Goal: Check status: Check status

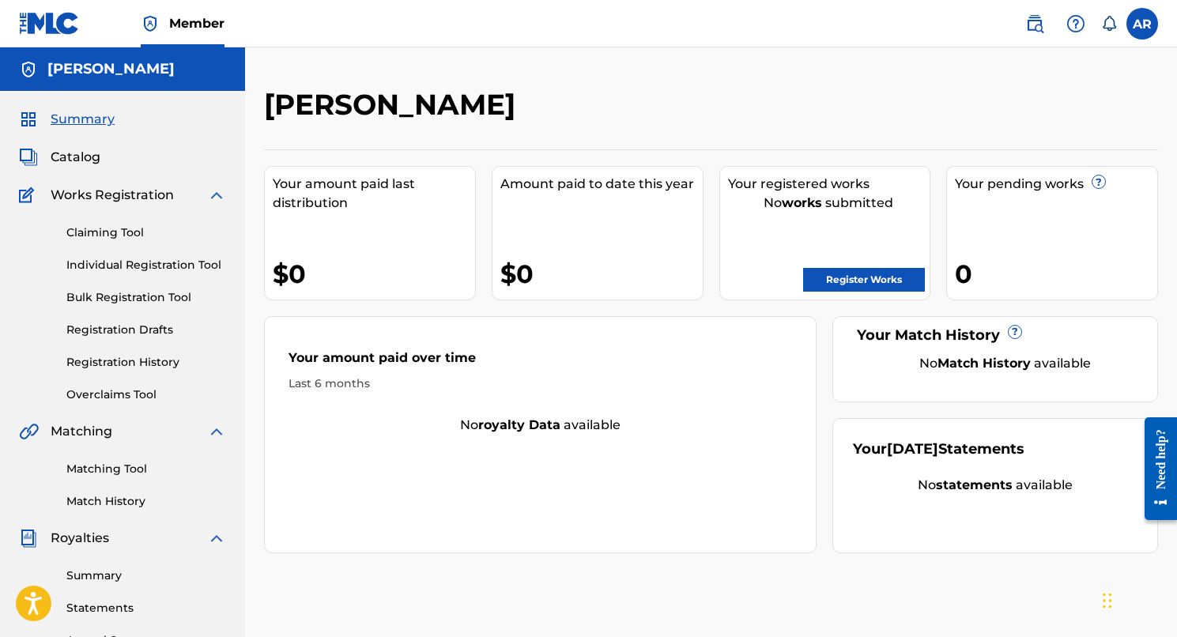
click at [1139, 28] on label at bounding box center [1143, 24] width 32 height 32
click at [1142, 24] on input "AR [PERSON_NAME] [EMAIL_ADDRESS][DOMAIN_NAME] Notification Preferences Profile …" at bounding box center [1142, 24] width 0 height 0
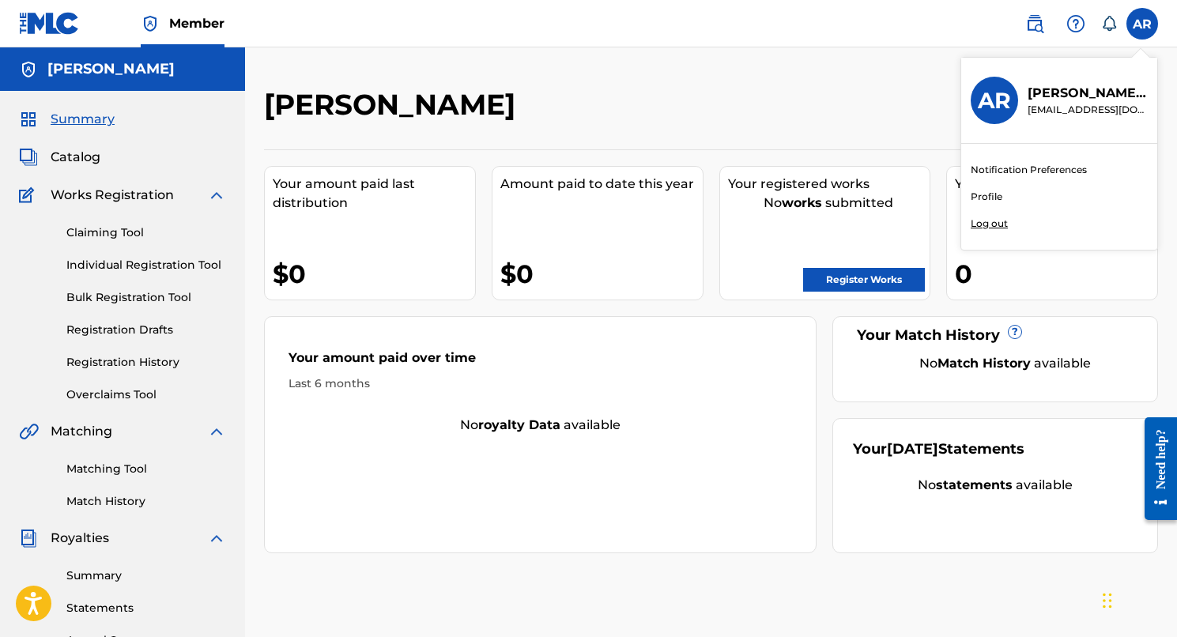
click at [980, 196] on link "Profile" at bounding box center [987, 197] width 32 height 14
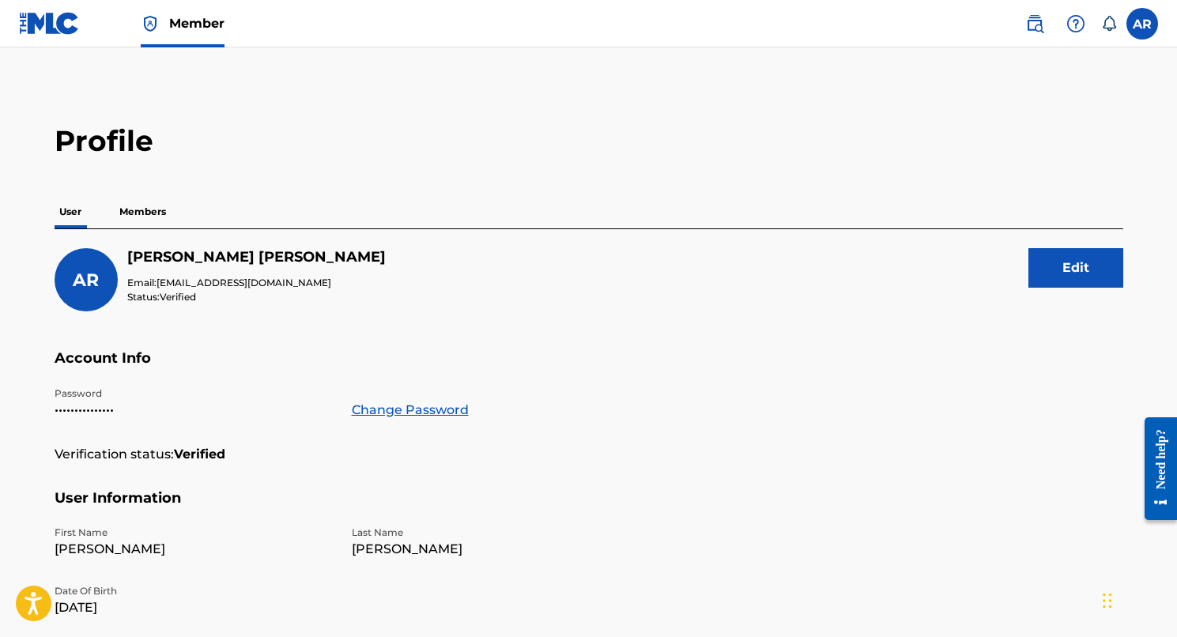
click at [144, 210] on p "Members" at bounding box center [143, 211] width 56 height 33
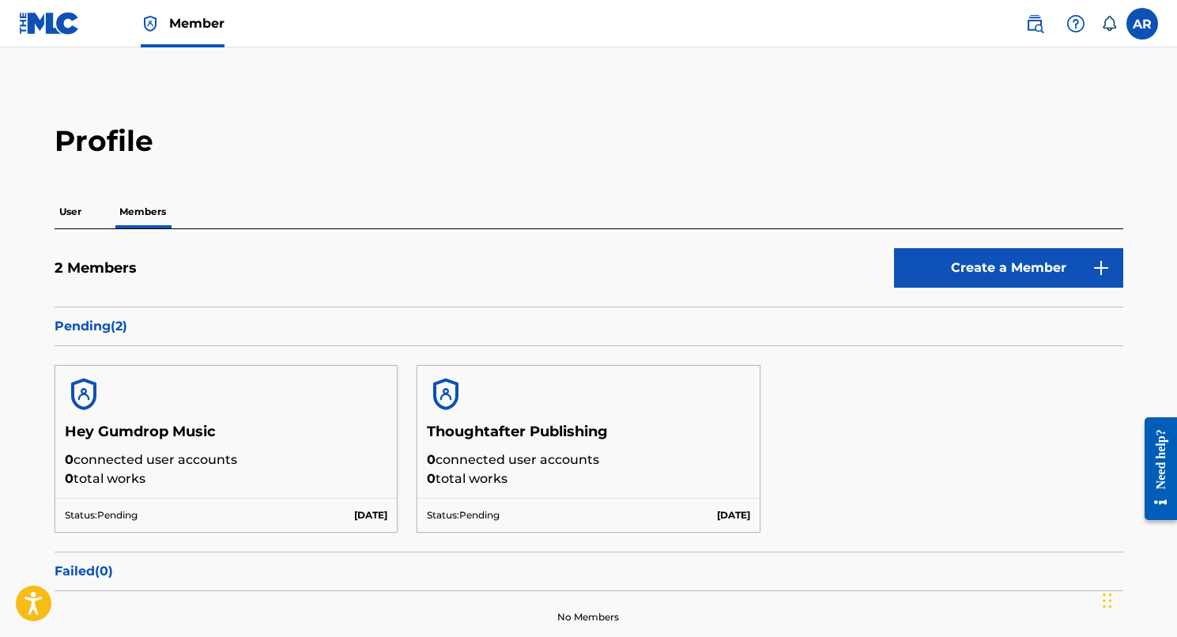
click at [1139, 17] on label at bounding box center [1143, 24] width 32 height 32
click at [1142, 24] on input "AR [PERSON_NAME] [EMAIL_ADDRESS][DOMAIN_NAME] Notification Preferences Profile …" at bounding box center [1142, 24] width 0 height 0
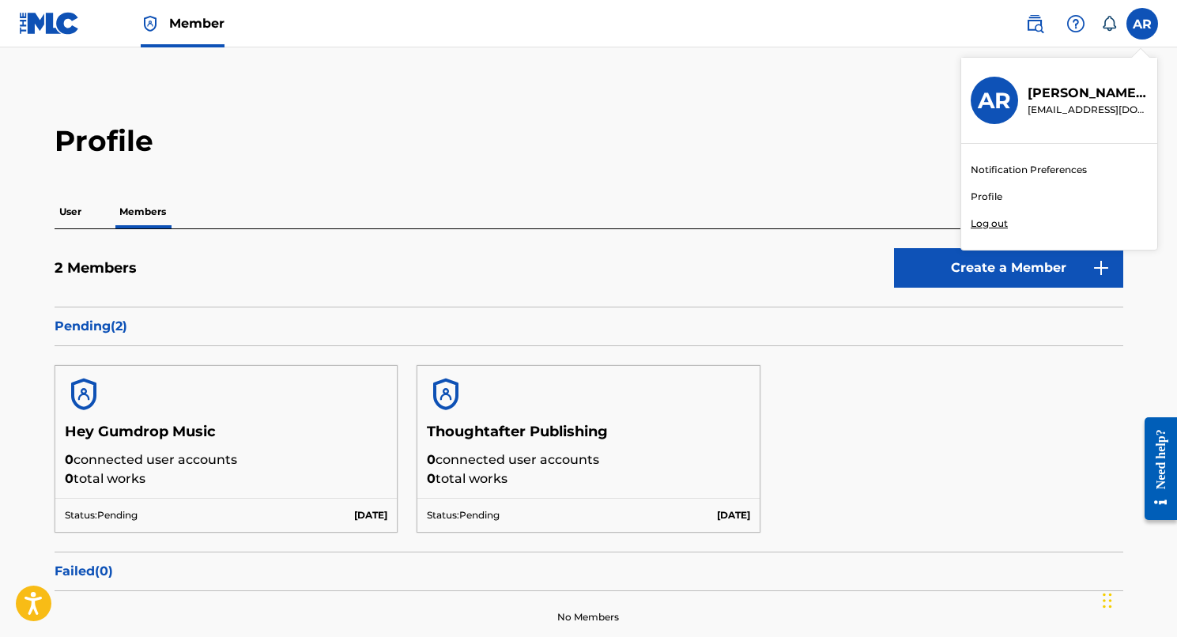
click at [984, 104] on h3 "AR" at bounding box center [994, 101] width 33 height 28
click at [1142, 24] on input "AR [PERSON_NAME] [EMAIL_ADDRESS][DOMAIN_NAME] Notification Preferences Profile …" at bounding box center [1142, 24] width 0 height 0
click at [65, 131] on h2 "Profile" at bounding box center [589, 141] width 1069 height 36
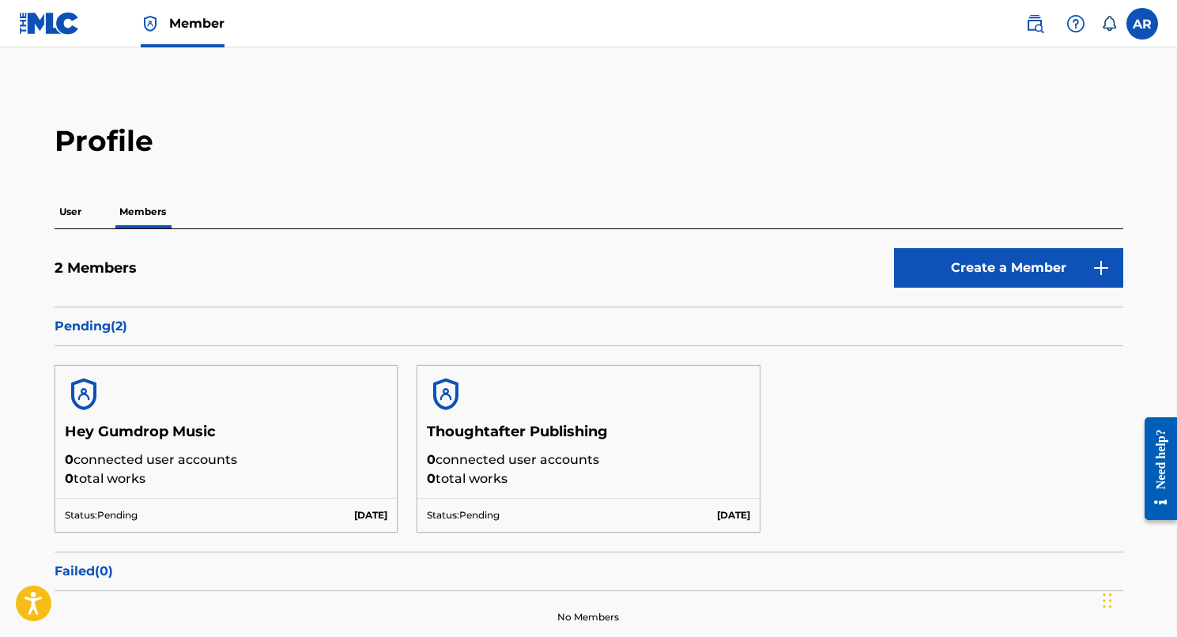
click at [194, 28] on span "Member" at bounding box center [196, 23] width 55 height 18
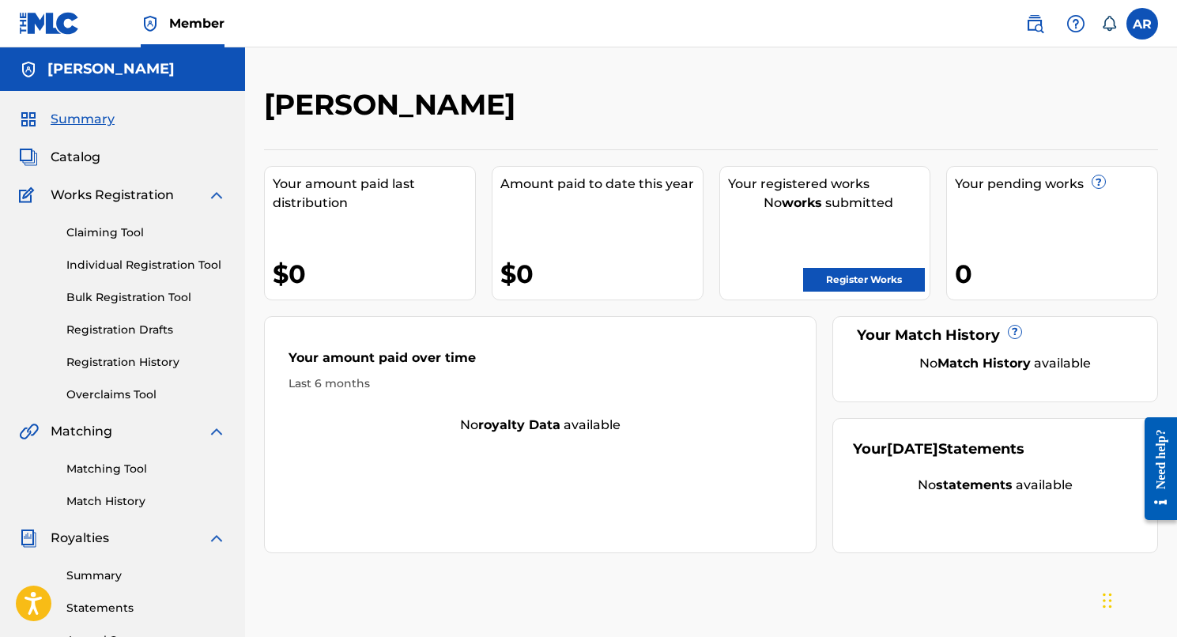
scroll to position [3, 0]
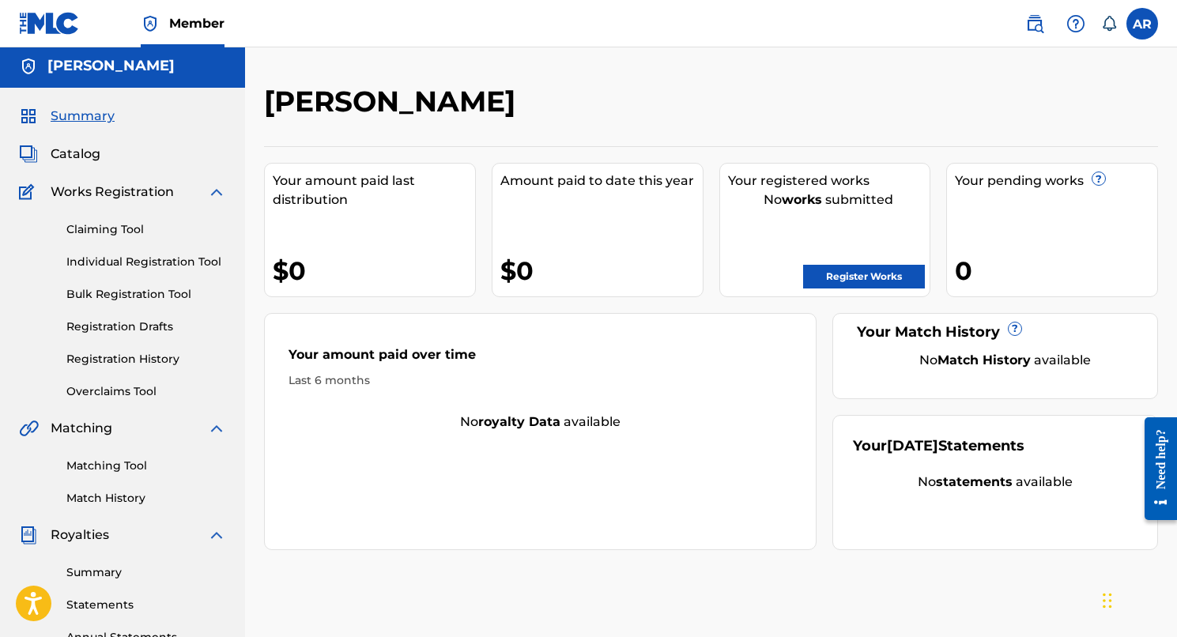
click at [101, 354] on link "Registration History" at bounding box center [146, 359] width 160 height 17
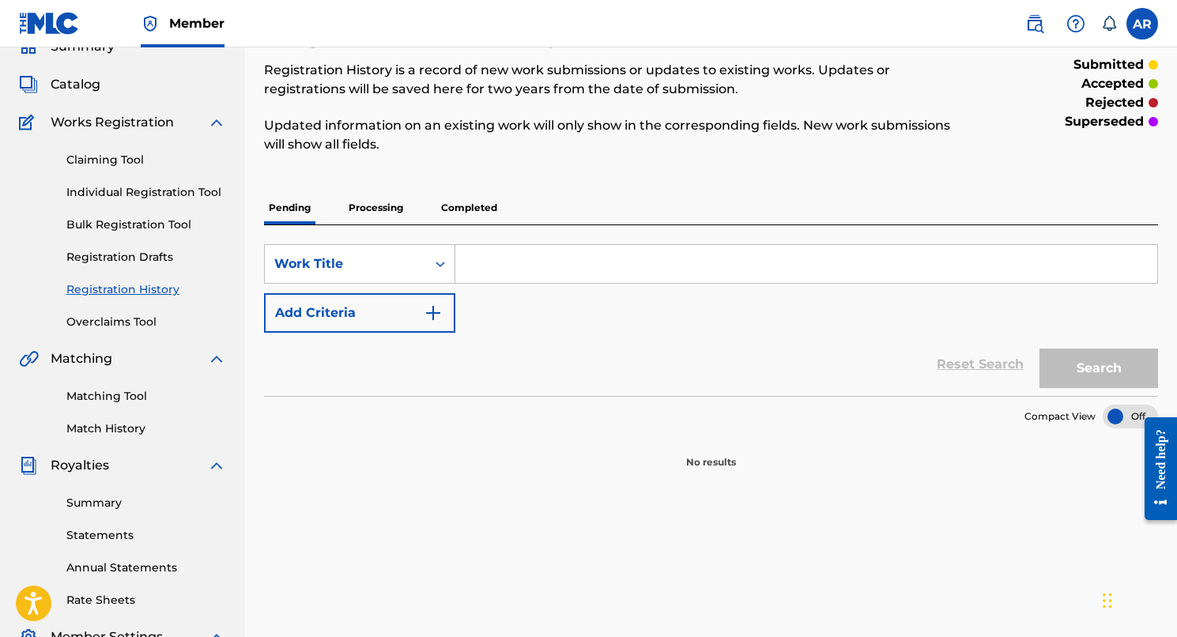
scroll to position [58, 0]
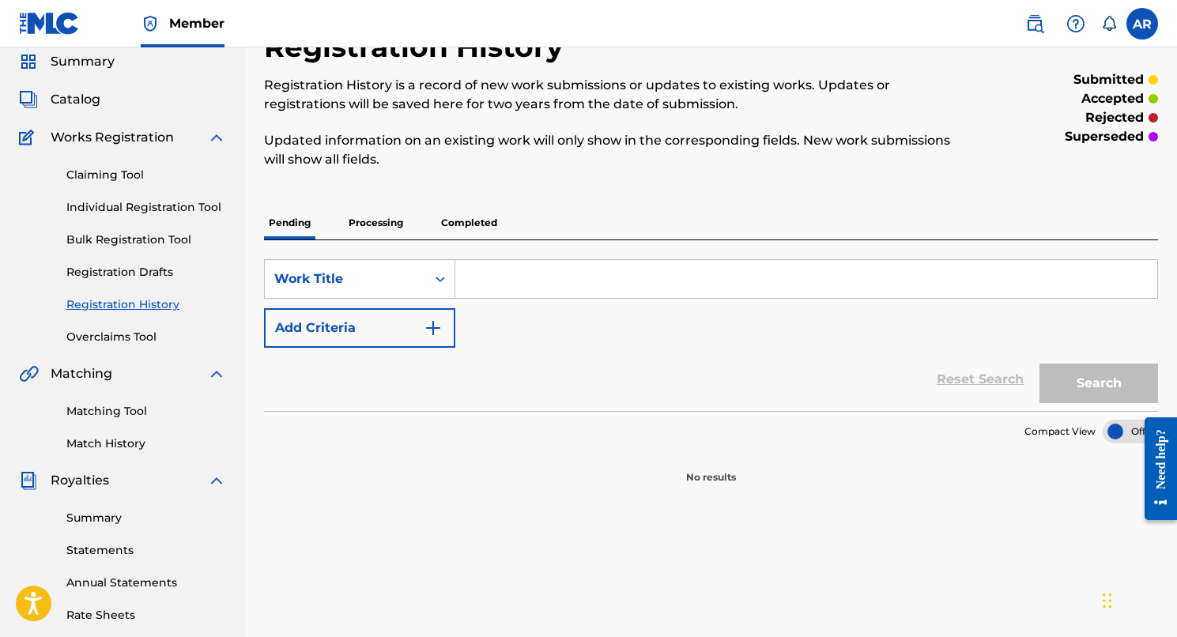
click at [368, 211] on p "Processing" at bounding box center [376, 222] width 64 height 33
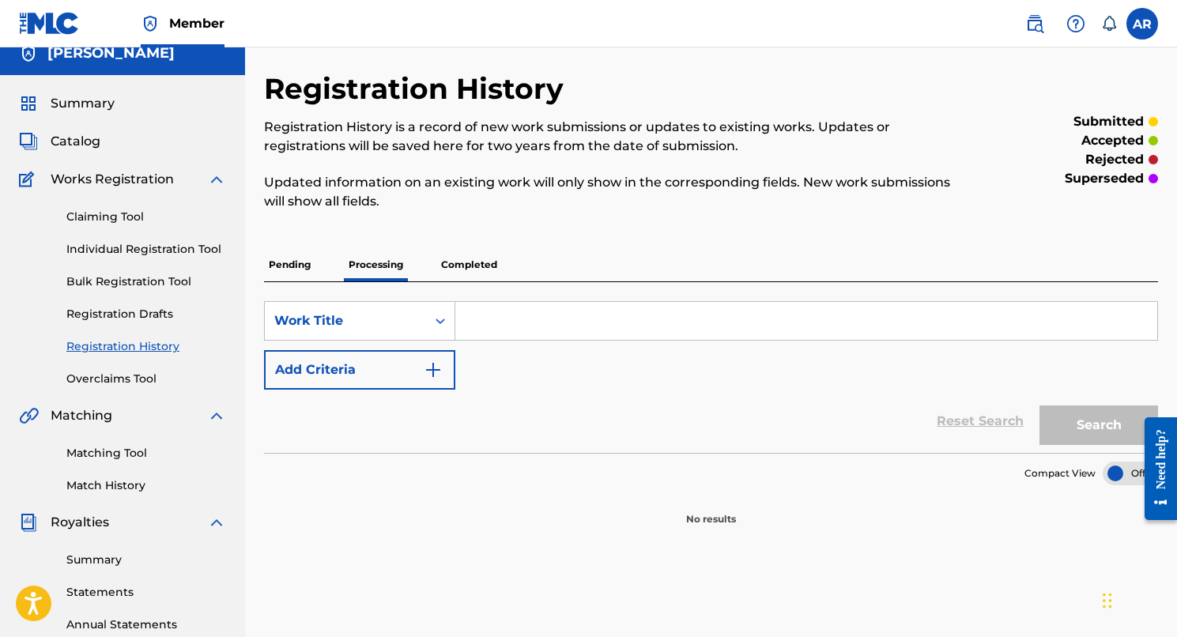
scroll to position [28, 0]
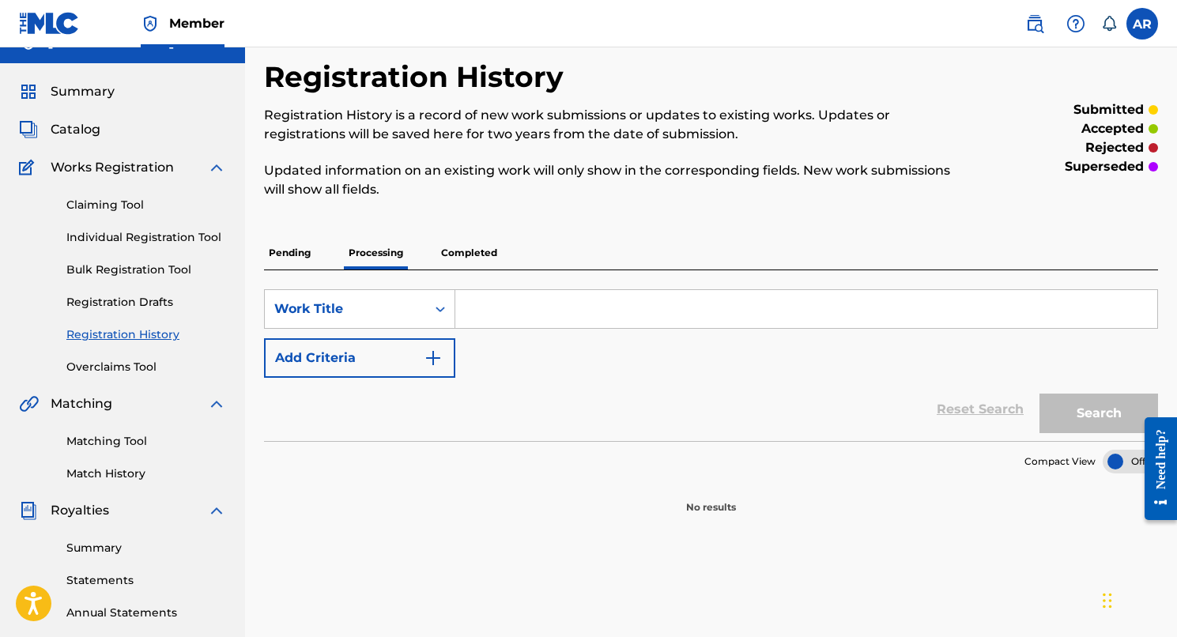
click at [467, 248] on p "Completed" at bounding box center [469, 252] width 66 height 33
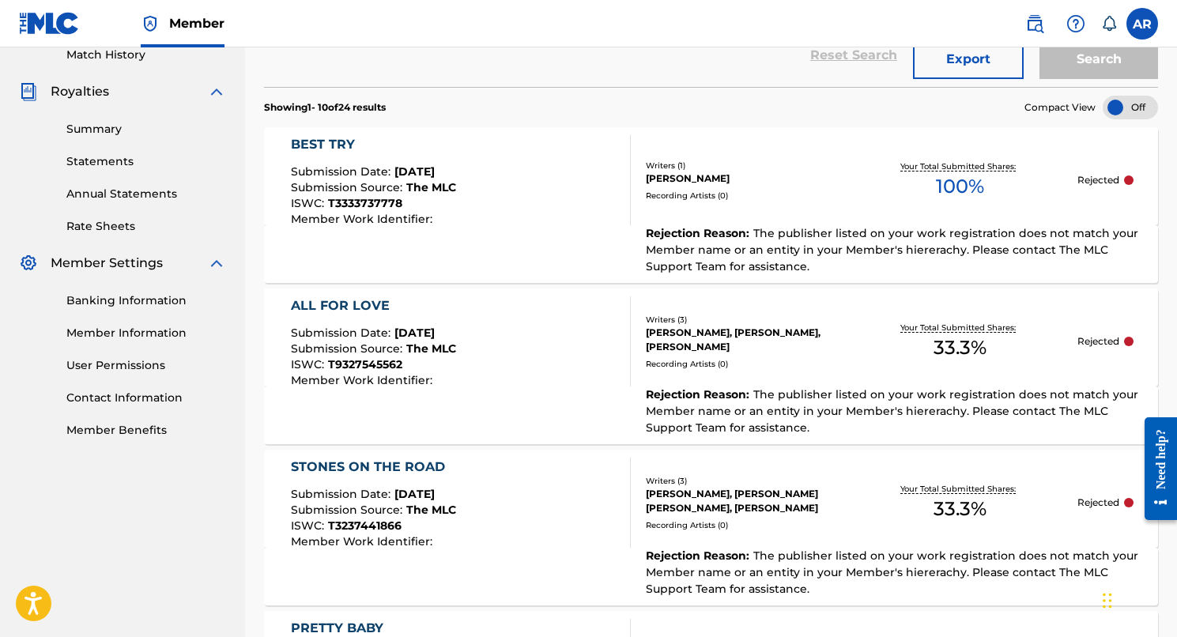
click at [471, 197] on div "BEST TRY Submission Date : [DATE] Submission Source : The MLC ISWC : T333373777…" at bounding box center [461, 180] width 340 height 90
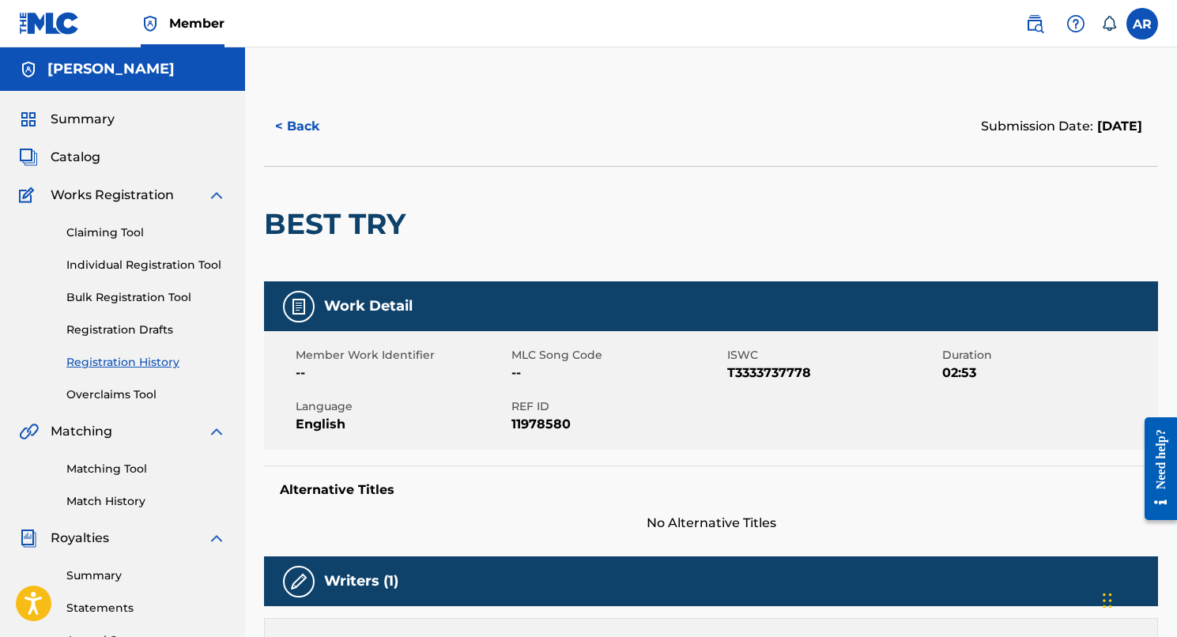
click at [1147, 32] on label at bounding box center [1143, 24] width 32 height 32
click at [1142, 24] on input "AR [PERSON_NAME] [EMAIL_ADDRESS][DOMAIN_NAME] Notification Preferences Profile …" at bounding box center [1142, 24] width 0 height 0
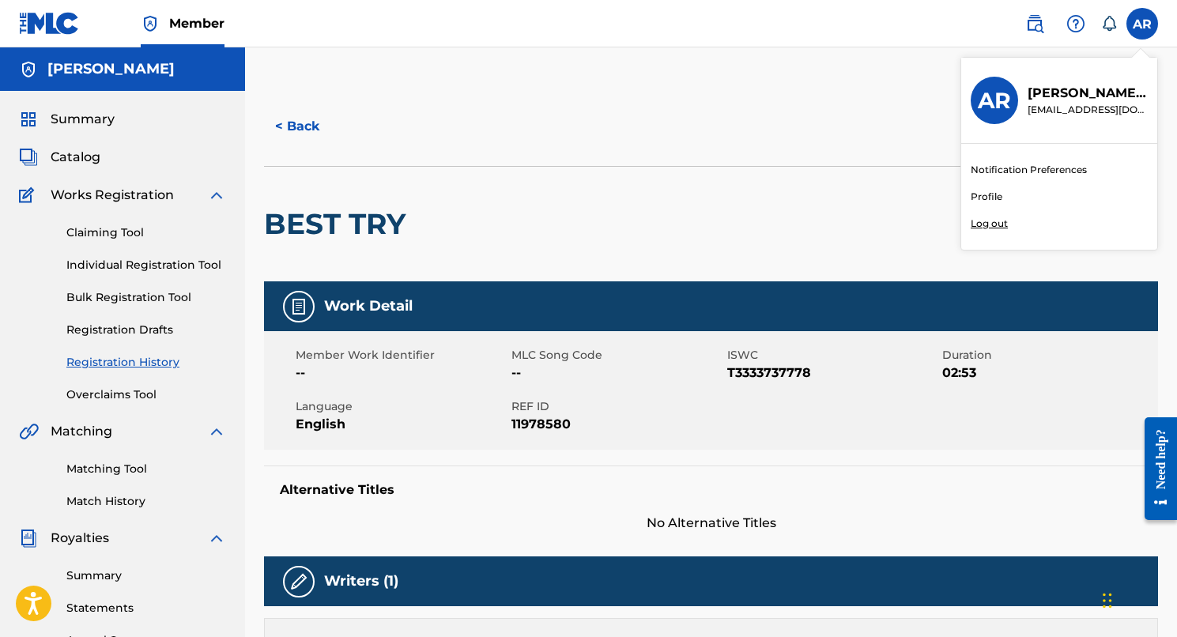
click at [980, 226] on p "Log out" at bounding box center [989, 224] width 37 height 14
click at [1142, 24] on input "AR [PERSON_NAME] [EMAIL_ADDRESS][DOMAIN_NAME] Notification Preferences Profile …" at bounding box center [1142, 24] width 0 height 0
